Goal: Check status: Check status

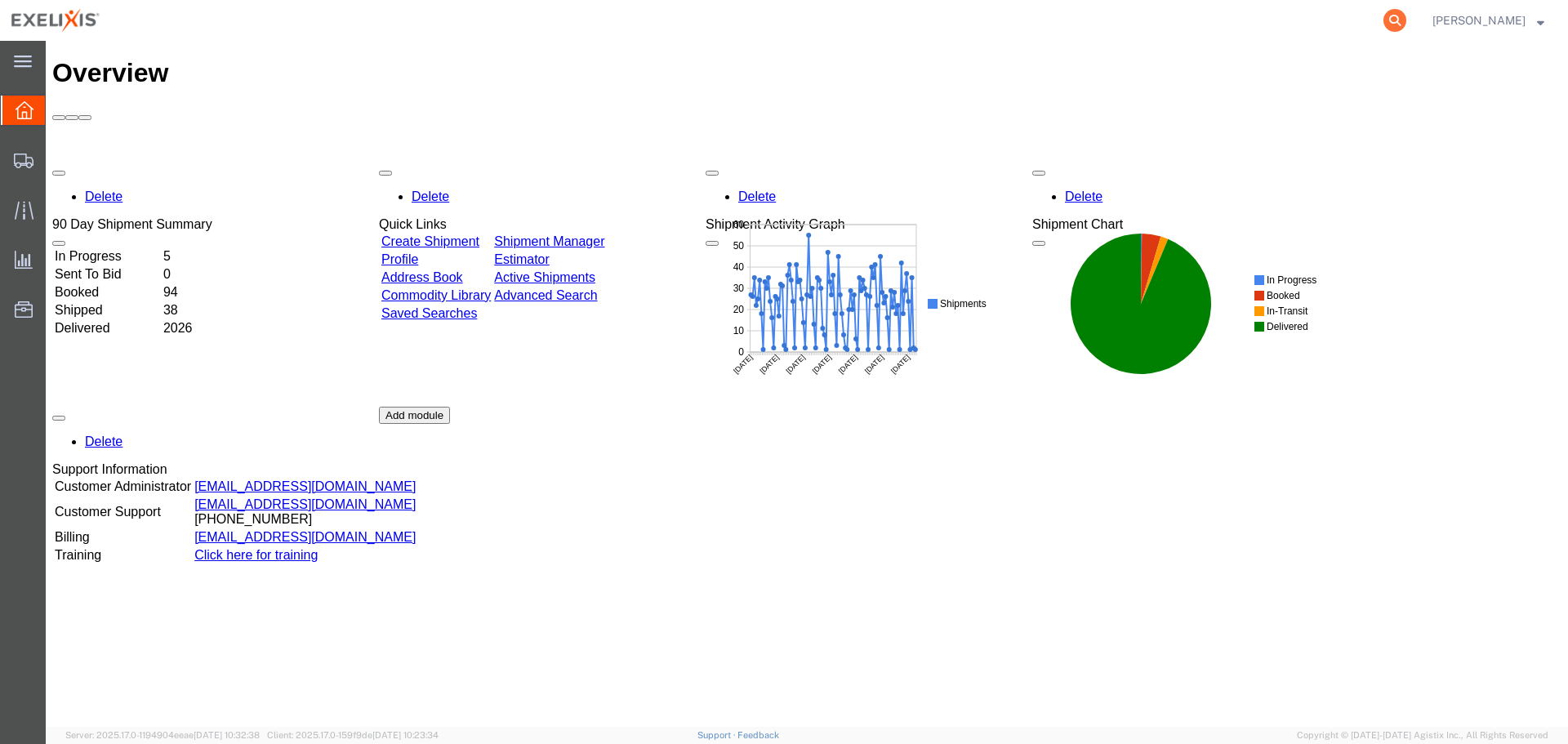
click at [1406, 15] on icon at bounding box center [1394, 20] width 23 height 23
paste input "S02406656"
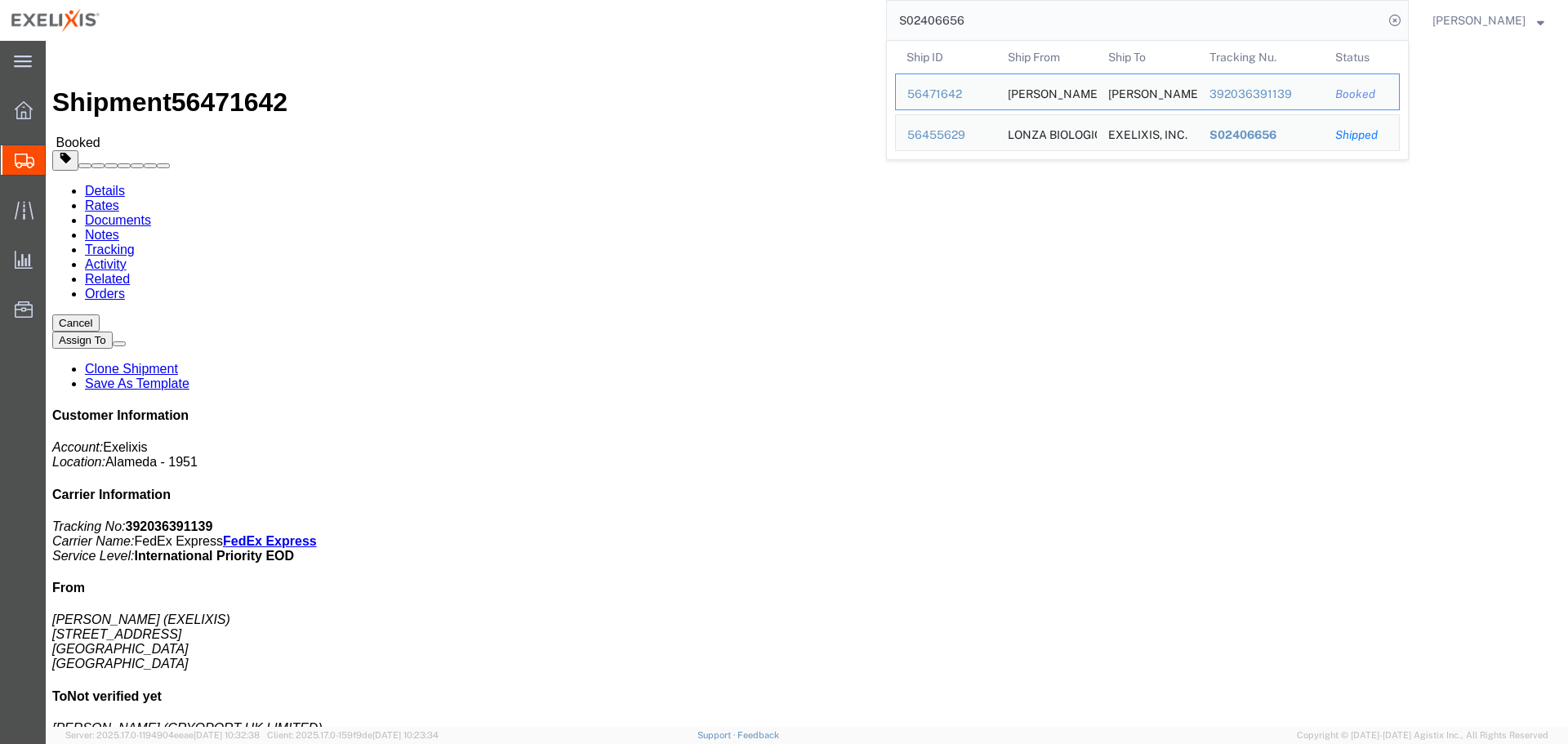
click at [1001, 16] on input "S02406656" at bounding box center [1135, 21] width 496 height 40
click at [996, 126] on td "Ship ID 56455629" at bounding box center [946, 132] width 101 height 37
click at [957, 136] on div "56455629" at bounding box center [946, 135] width 77 height 17
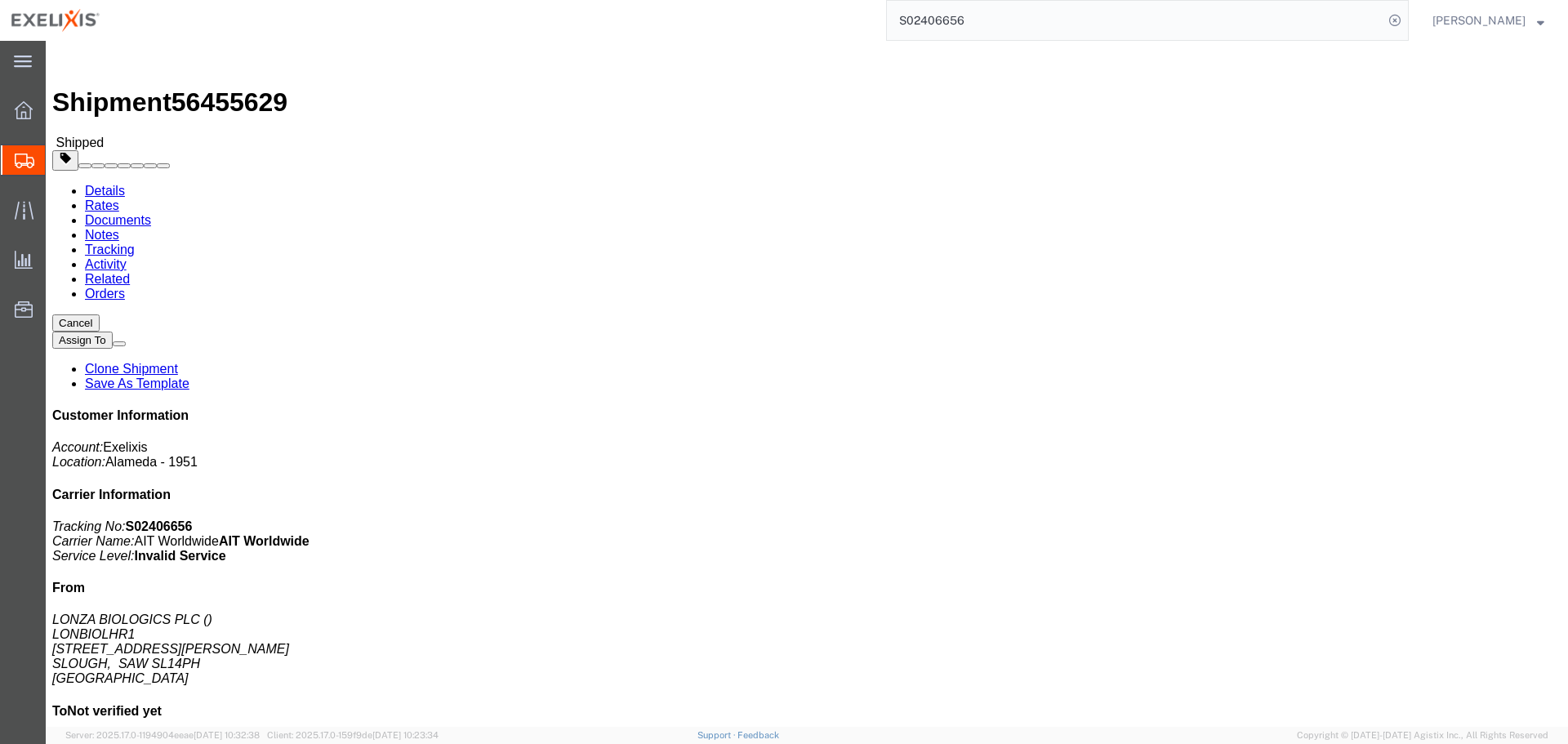
click b "016-14595011"
copy b "14595011"
click at [1328, 16] on input "S02406656" at bounding box center [1135, 21] width 496 height 40
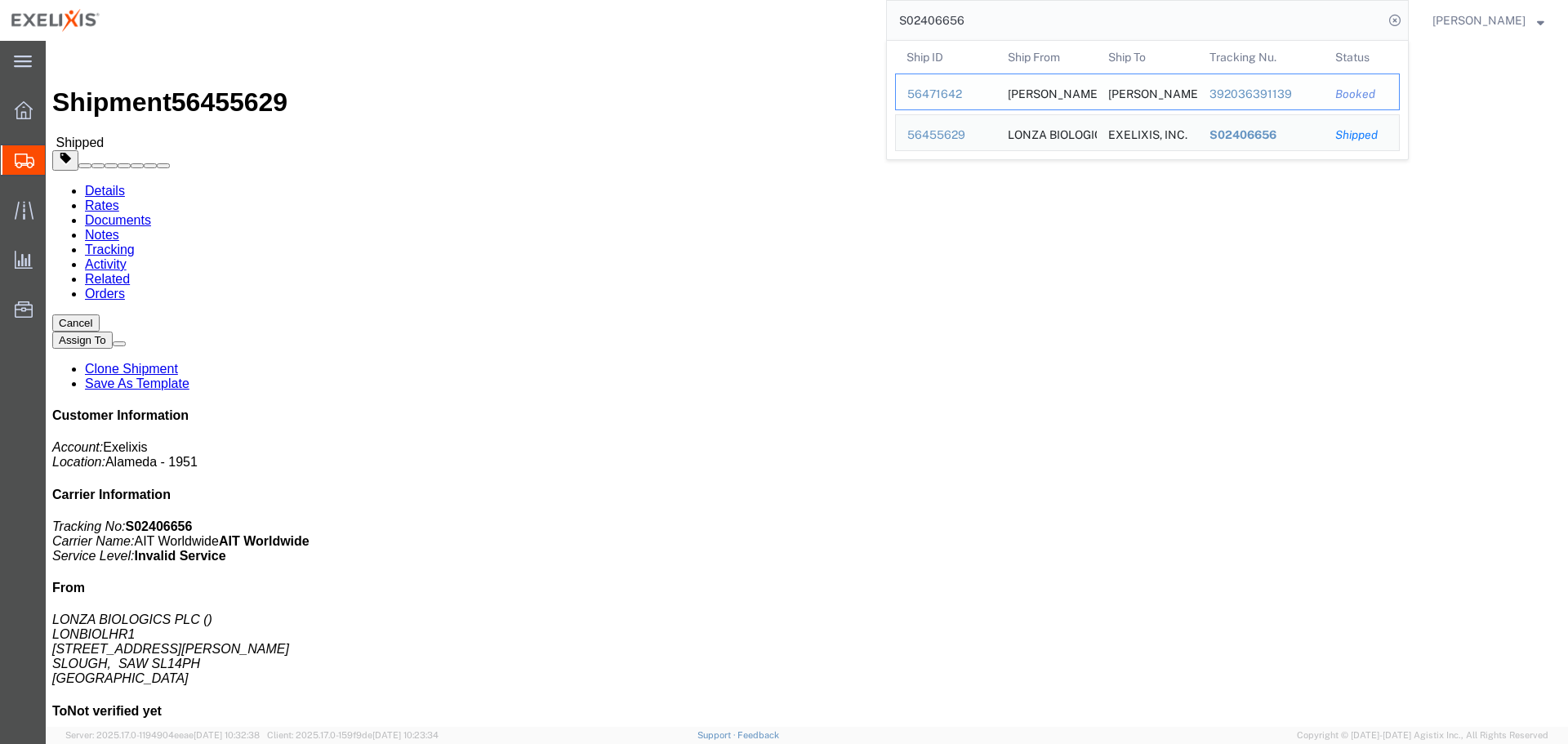
click at [953, 99] on div "56471642" at bounding box center [946, 94] width 77 height 17
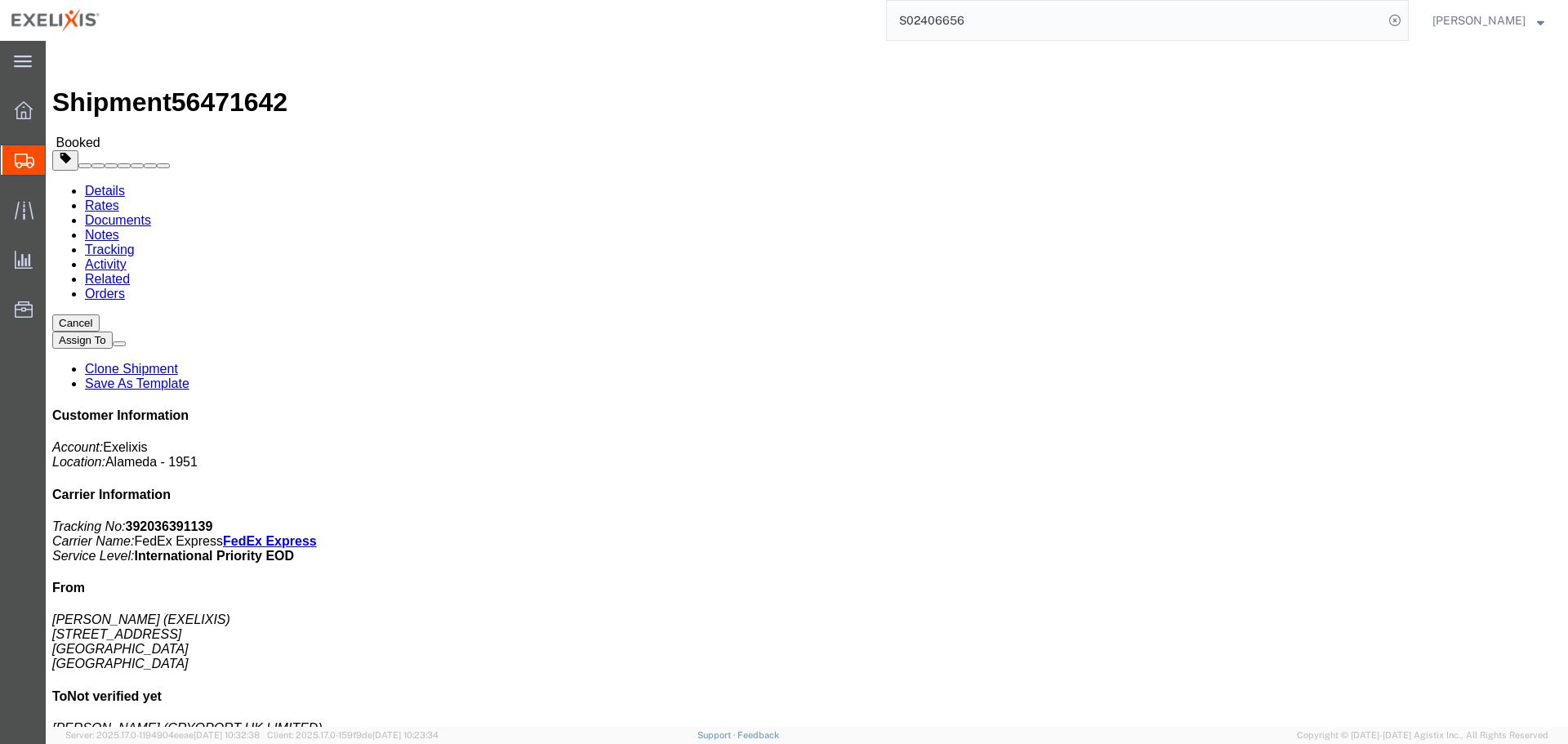
click link "Documents"
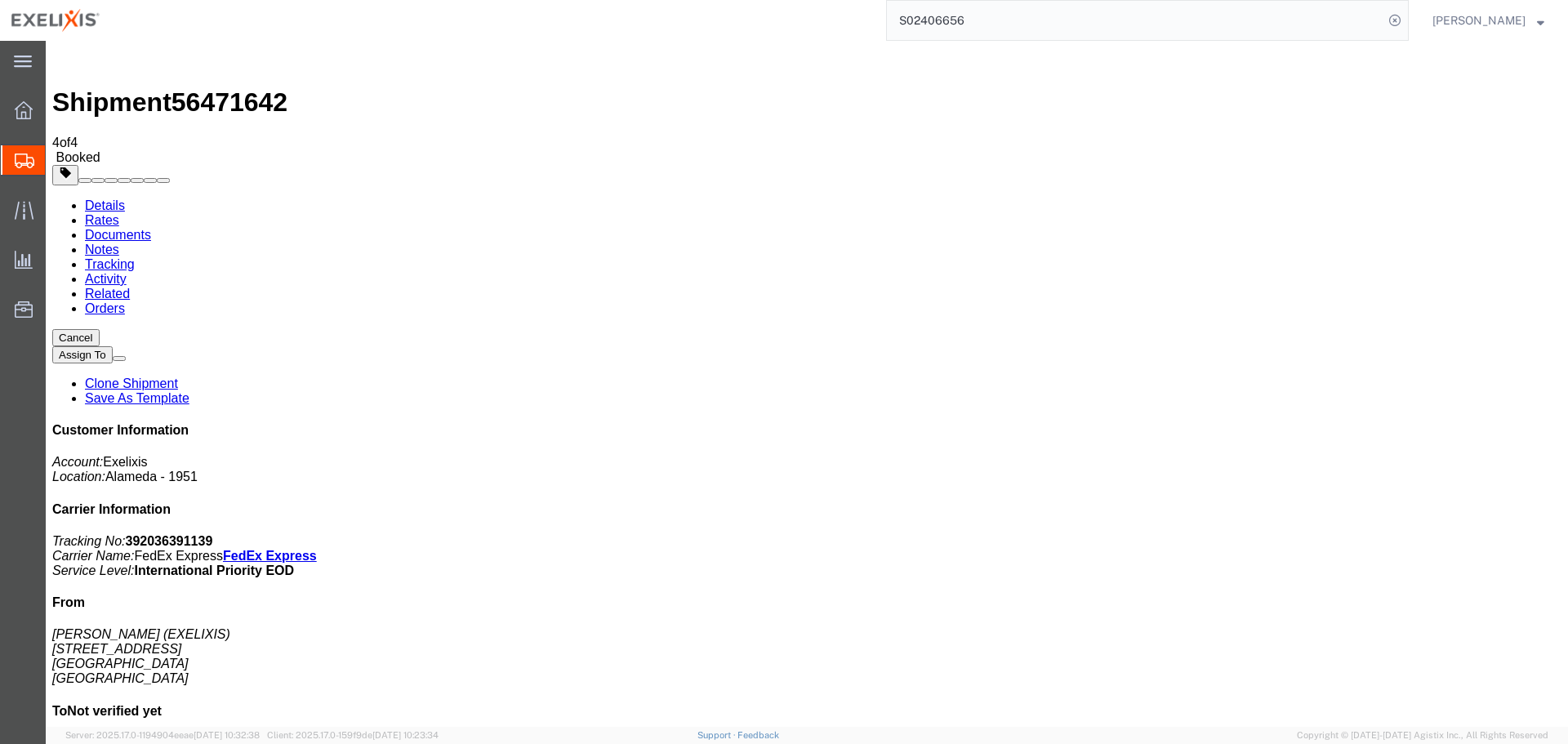
click at [119, 242] on link "Notes" at bounding box center [102, 249] width 34 height 14
click at [135, 258] on link "Tracking" at bounding box center [109, 264] width 50 height 14
click at [117, 198] on link "Details" at bounding box center [104, 204] width 40 height 14
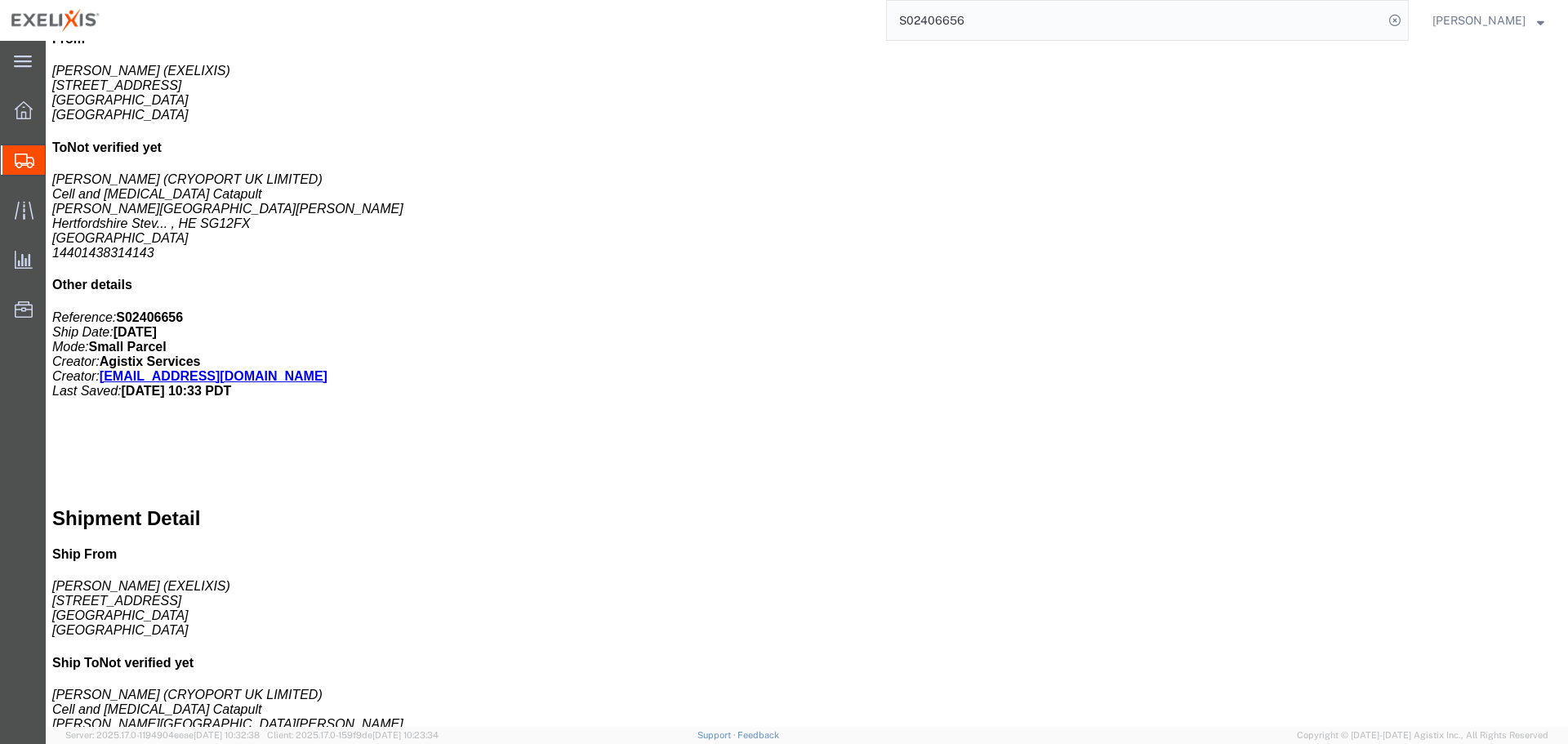
scroll to position [555, 0]
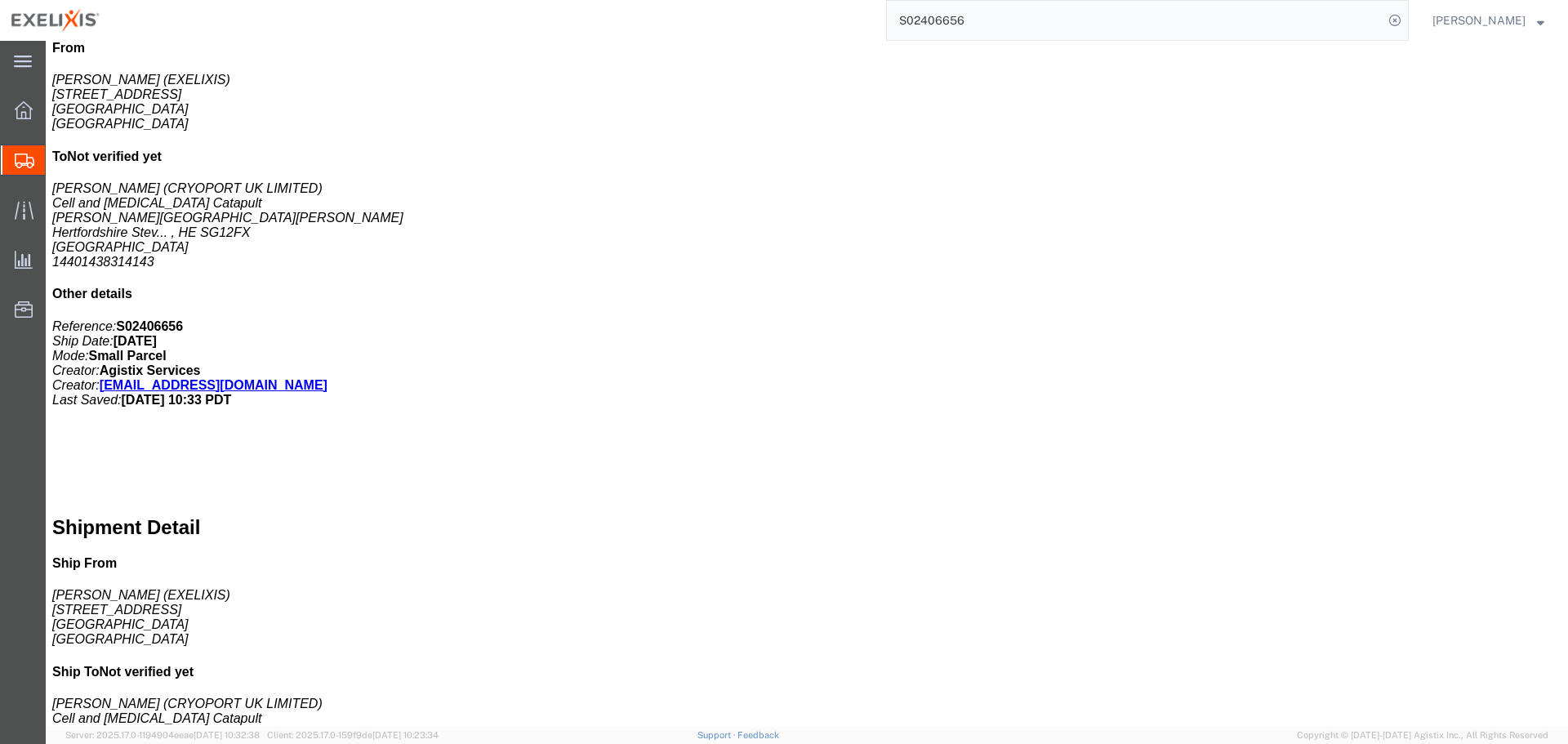
click b "392036391139"
copy b "392036391139"
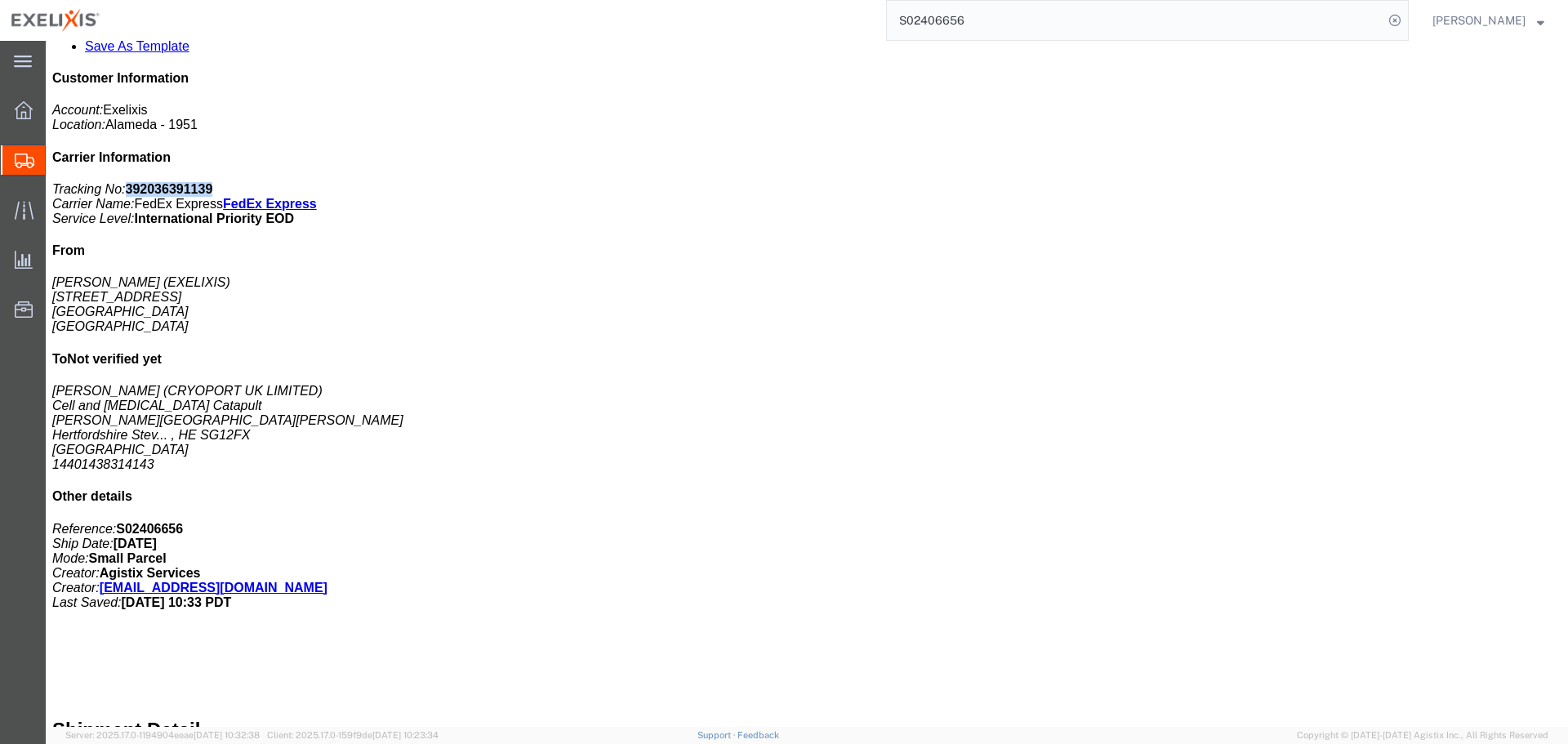
scroll to position [65, 0]
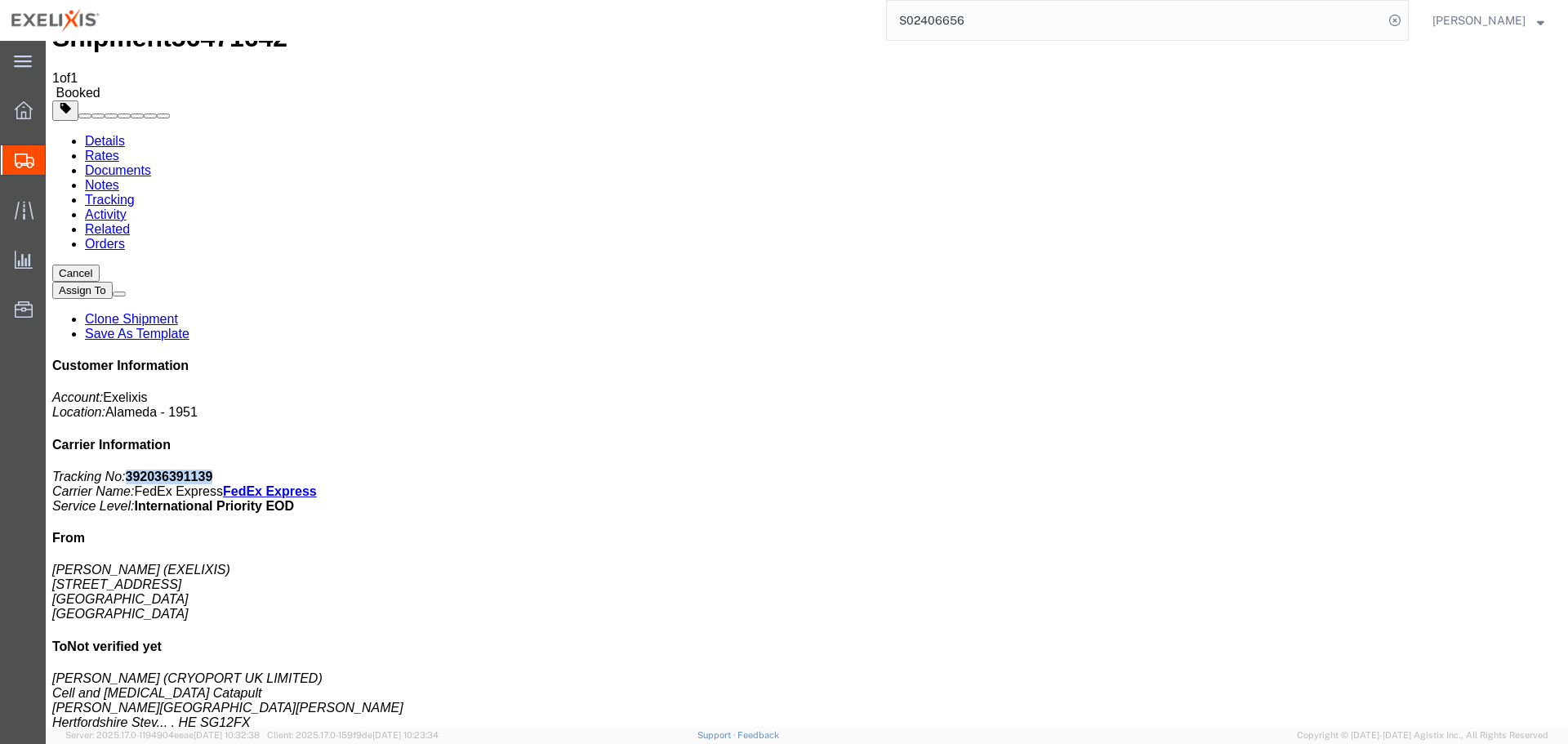
click b "392036391139"
copy b "392036391139"
click at [1031, 2] on input "S02406656" at bounding box center [1135, 21] width 496 height 40
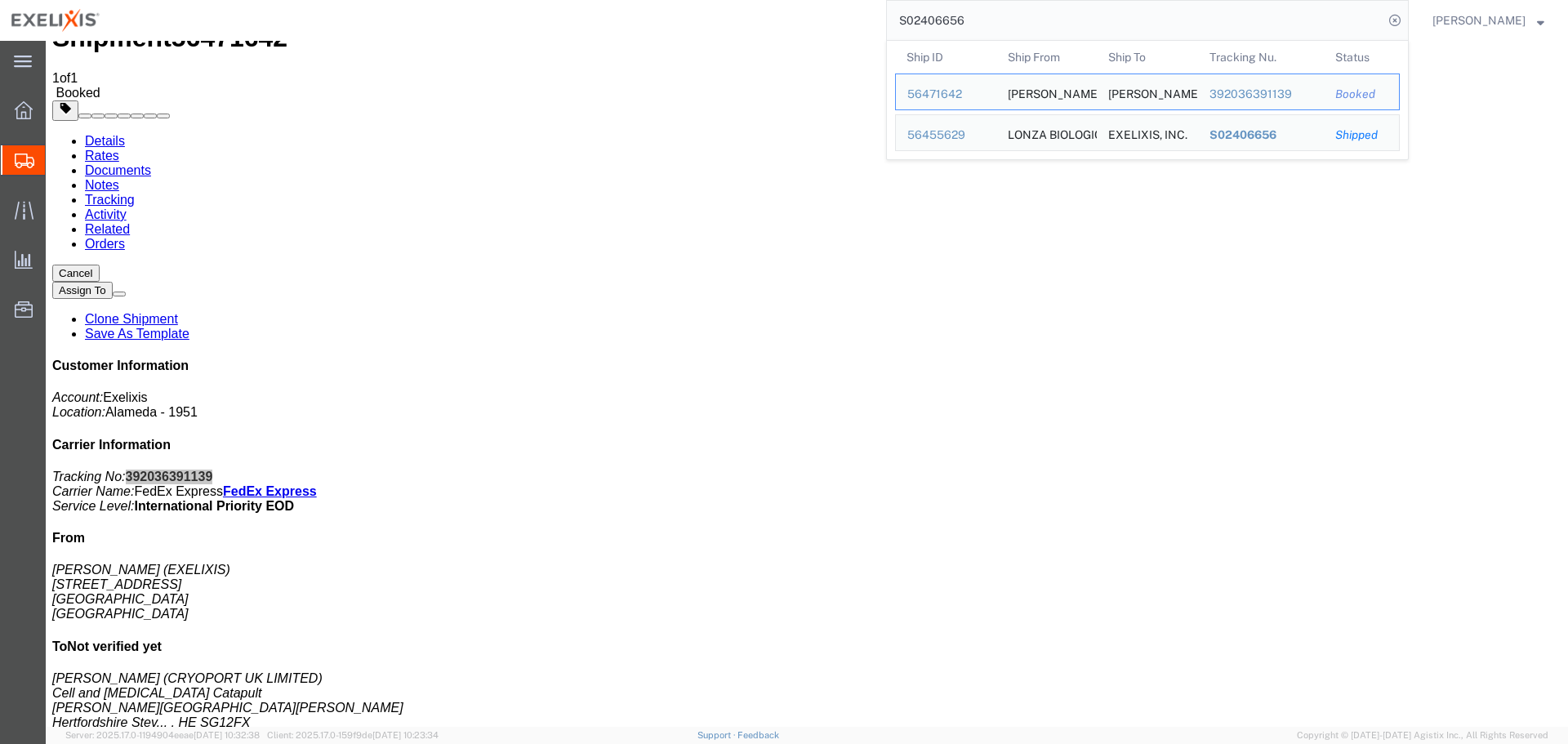
click at [1031, 2] on input "S02406656" at bounding box center [1135, 21] width 496 height 40
paste input "251371073CL"
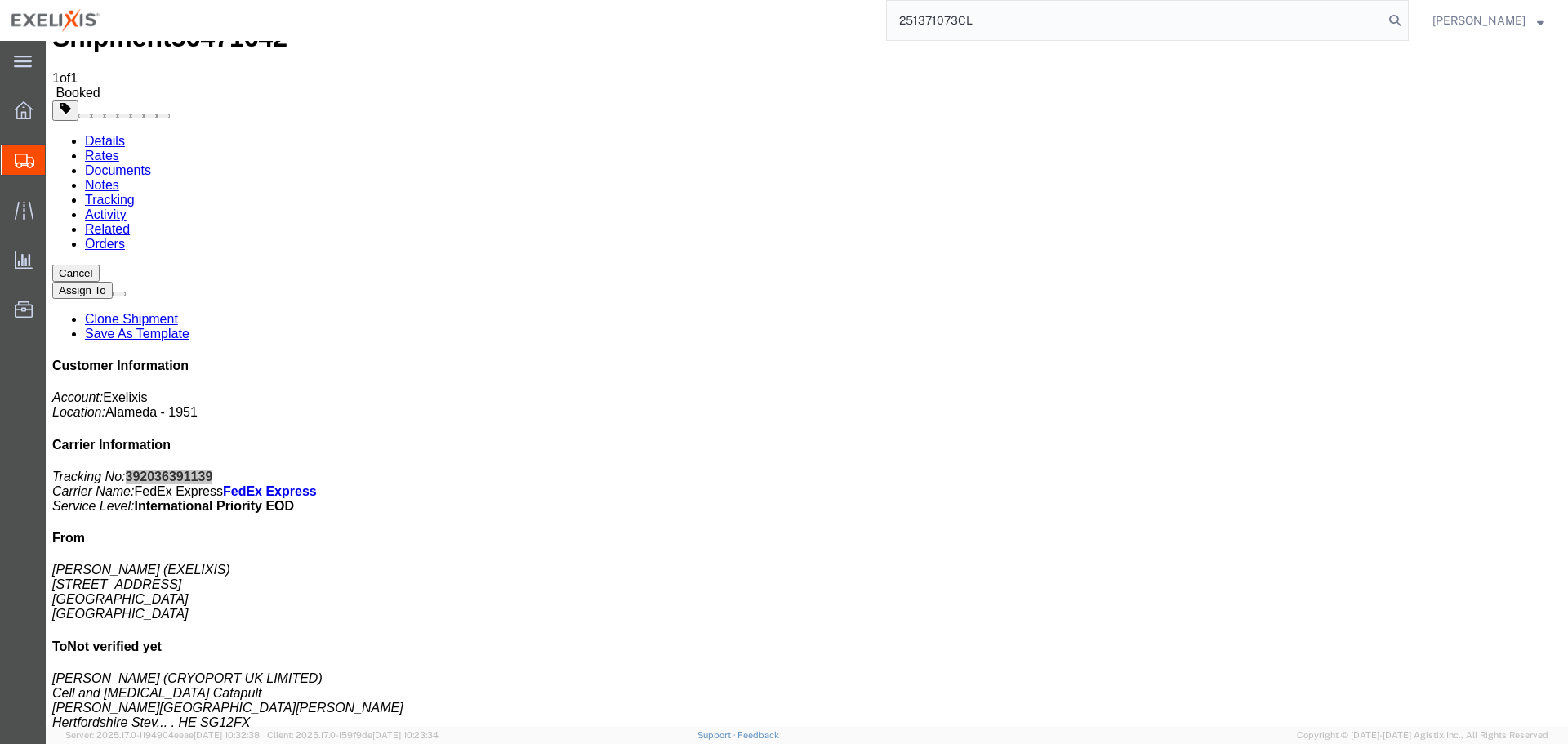
type input "251371073CL"
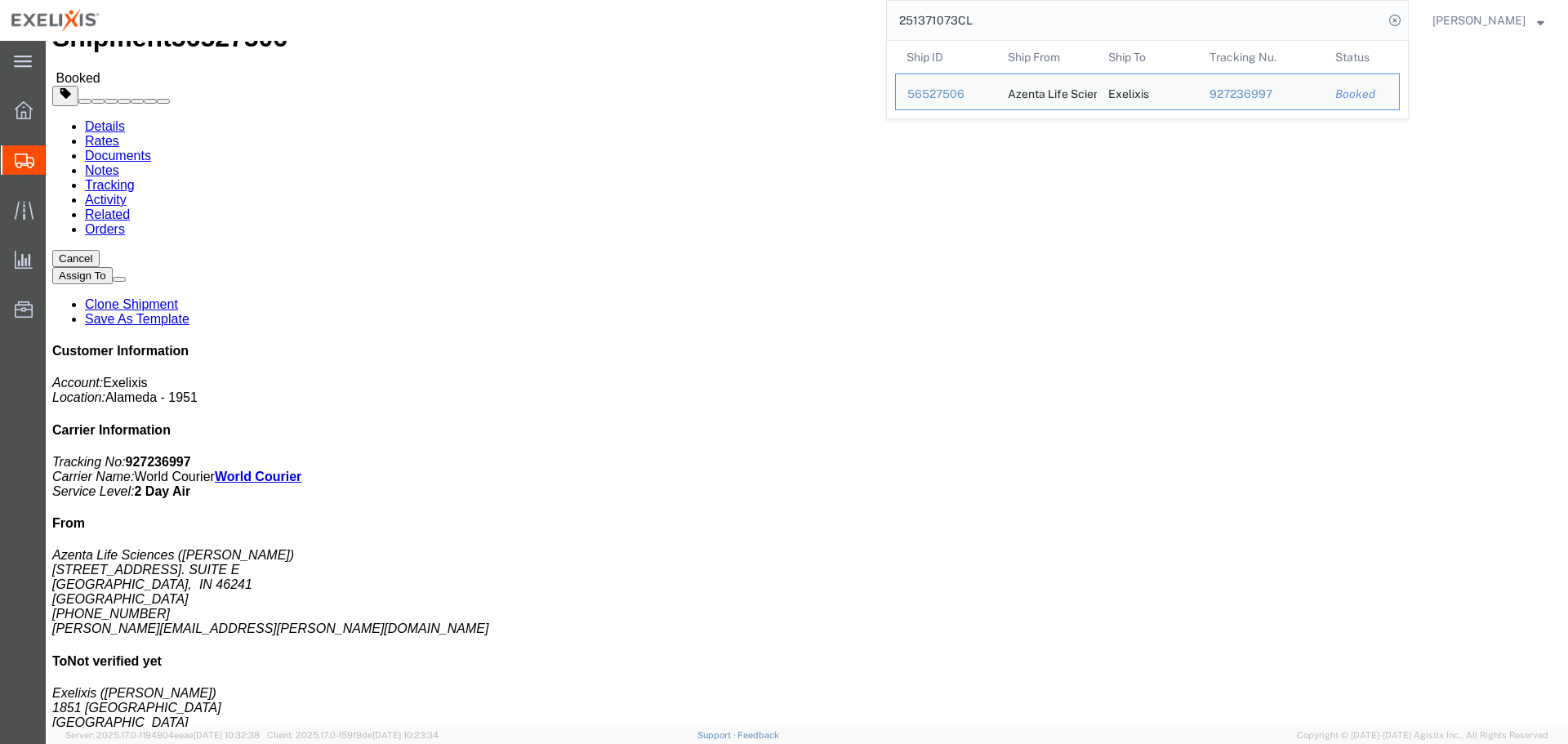
click div "Package Information Total shipment is made up of 1 packages containing 0 pieces…"
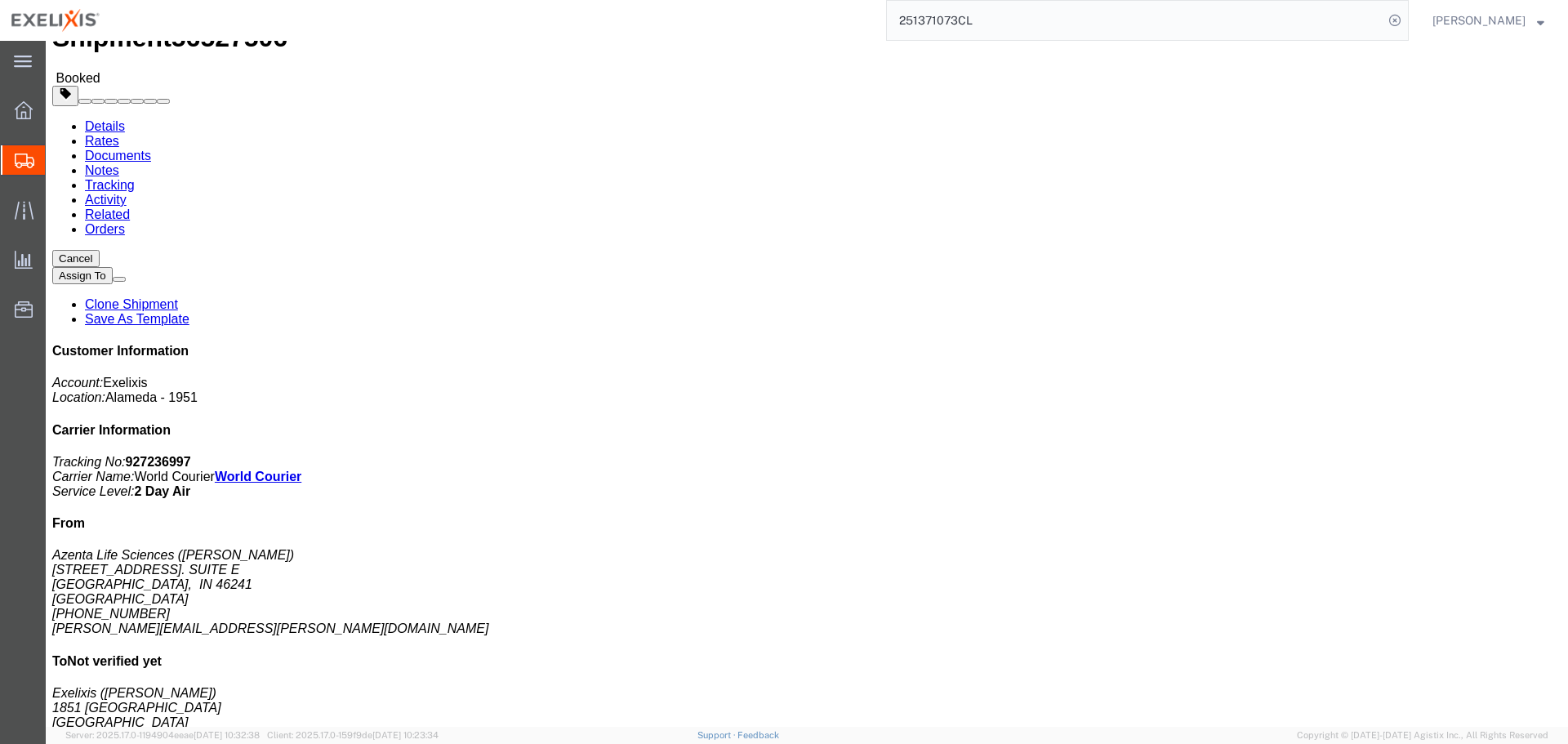
click link "Documents"
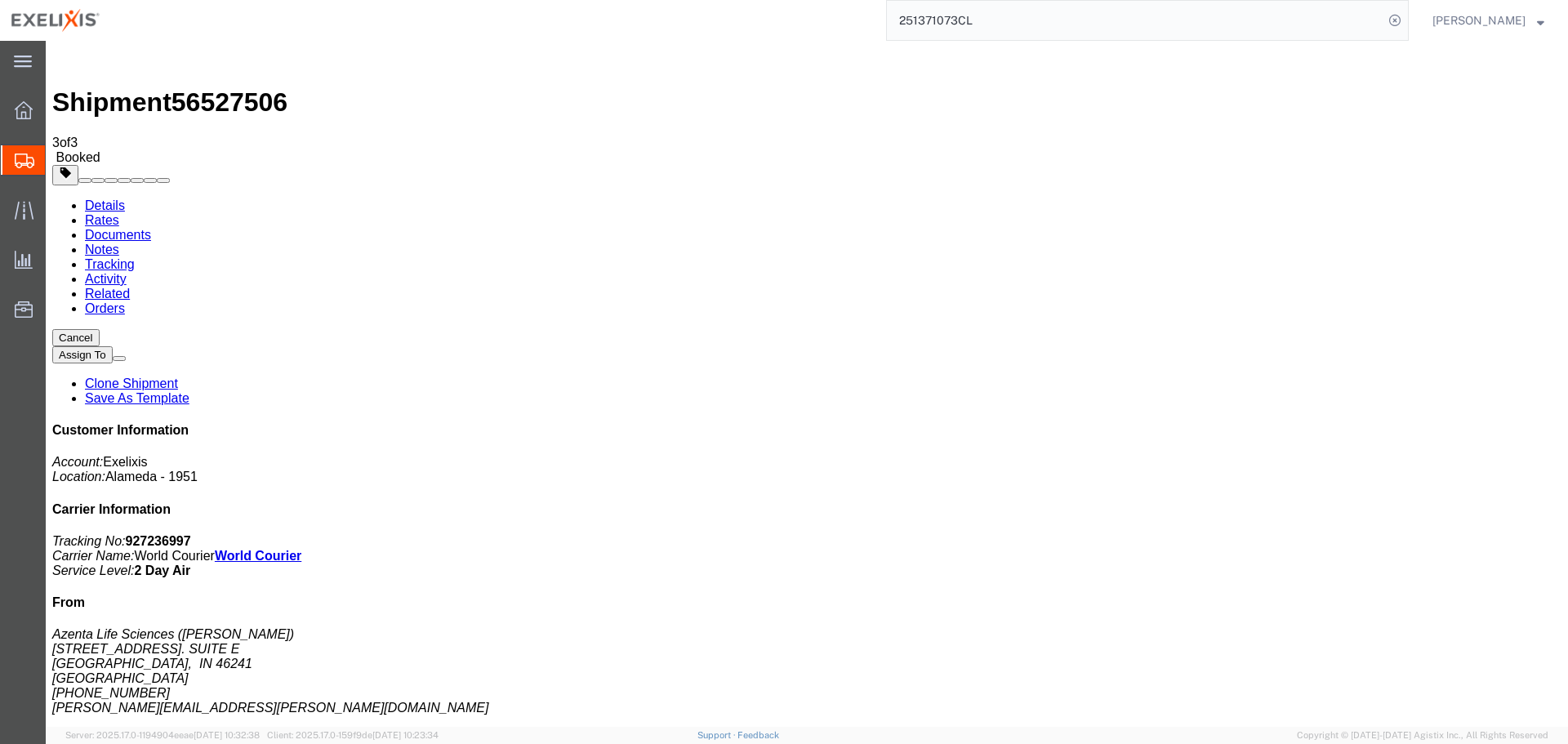
click at [135, 258] on link "Tracking" at bounding box center [109, 264] width 50 height 14
